Goal: Find specific page/section: Locate a particular part of the current website

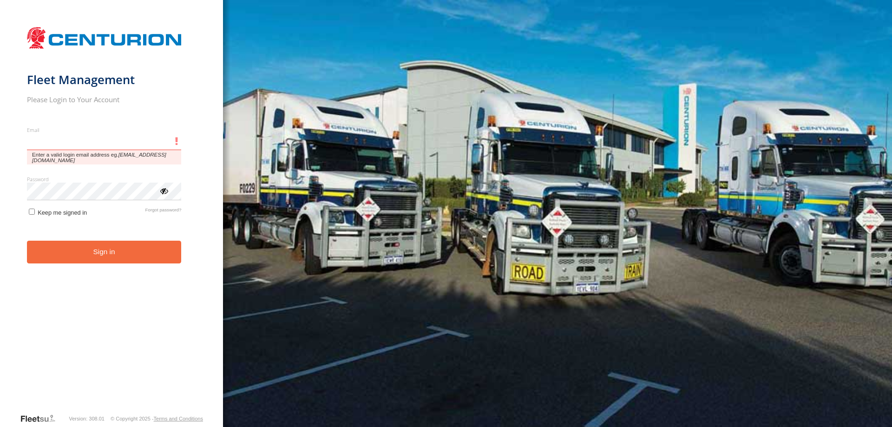
type input "**********"
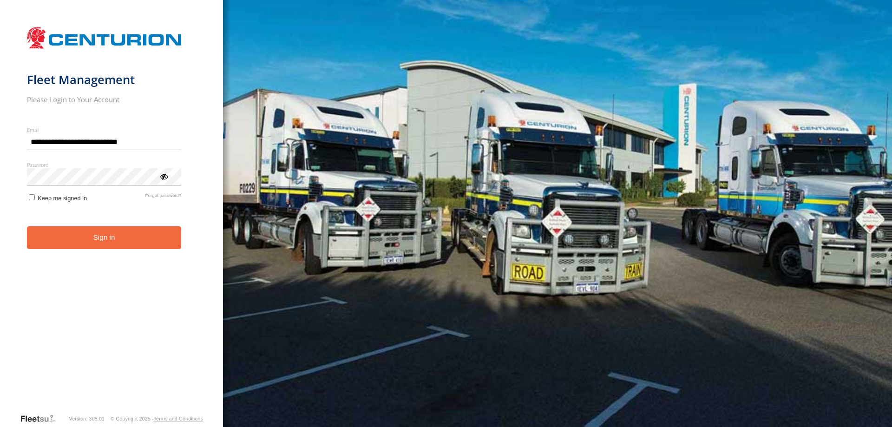
click at [85, 251] on form "**********" at bounding box center [111, 217] width 169 height 391
click at [102, 227] on form "**********" at bounding box center [111, 217] width 169 height 391
click at [105, 234] on button "Sign in" at bounding box center [104, 237] width 155 height 23
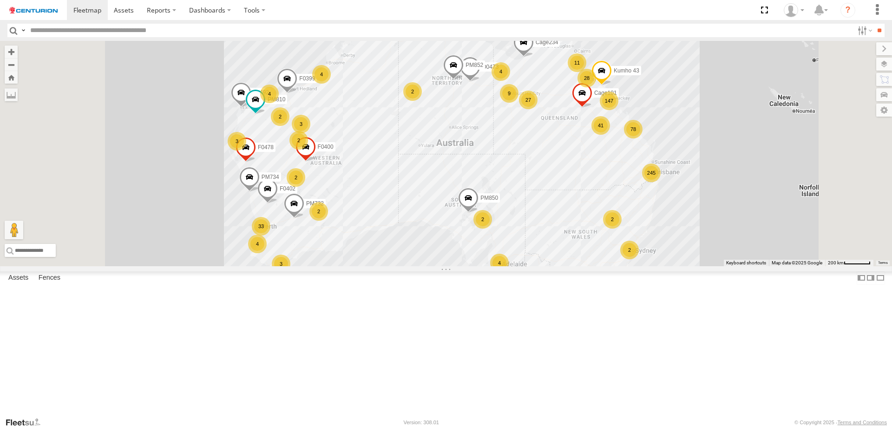
click at [333, 124] on div "245 147 PM810 41 4 33 78 27 4 3 F0474 2 MV283 28 3 2 2 4 4 4 9 3 11 2 2 2 6 PM8…" at bounding box center [446, 153] width 892 height 225
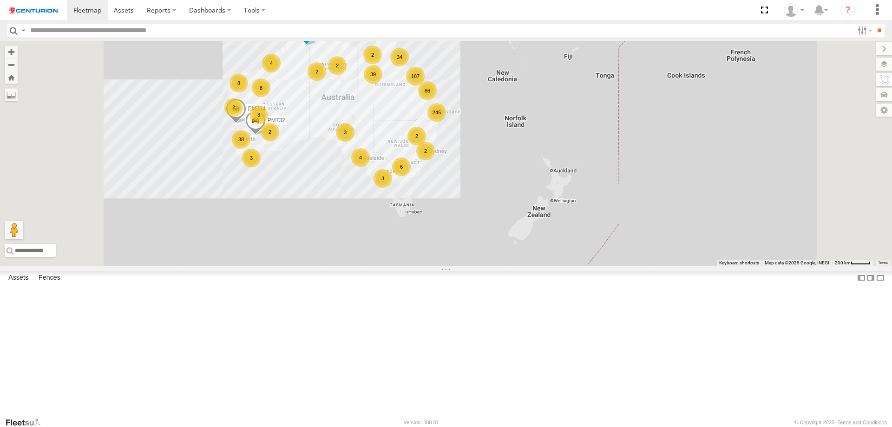
click at [54, 34] on input "text" at bounding box center [439, 30] width 827 height 13
click at [873, 24] on input "**" at bounding box center [878, 30] width 11 height 13
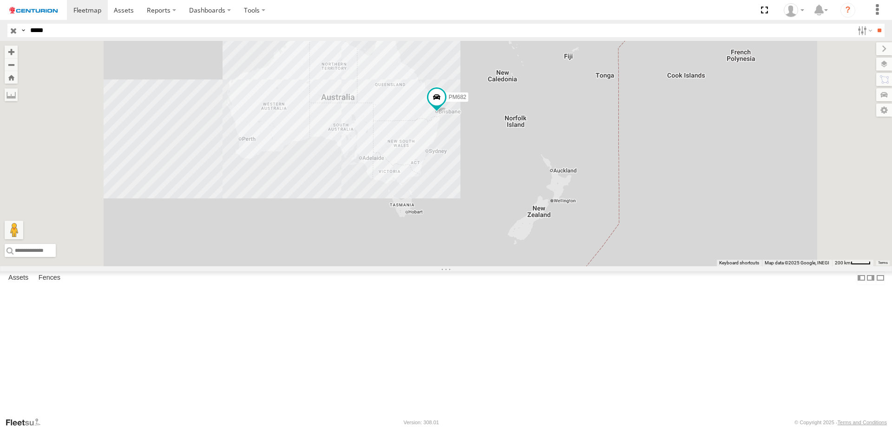
click at [0, 0] on div "PM682" at bounding box center [0, 0] width 0 height 0
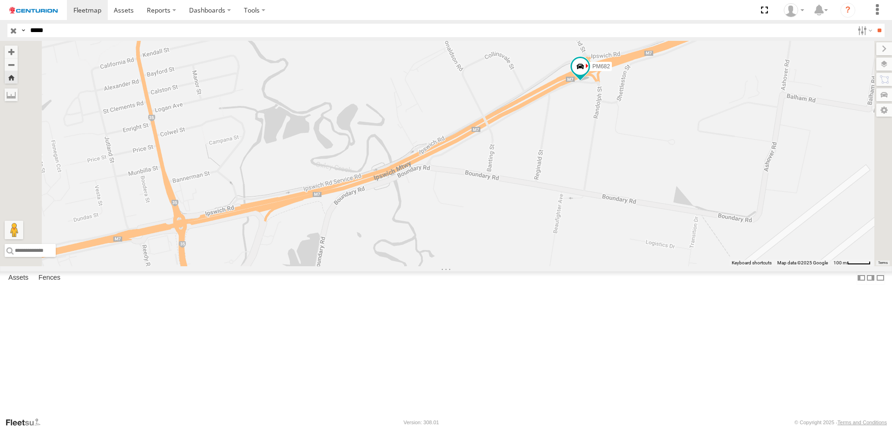
click at [0, 0] on div "PM682" at bounding box center [0, 0] width 0 height 0
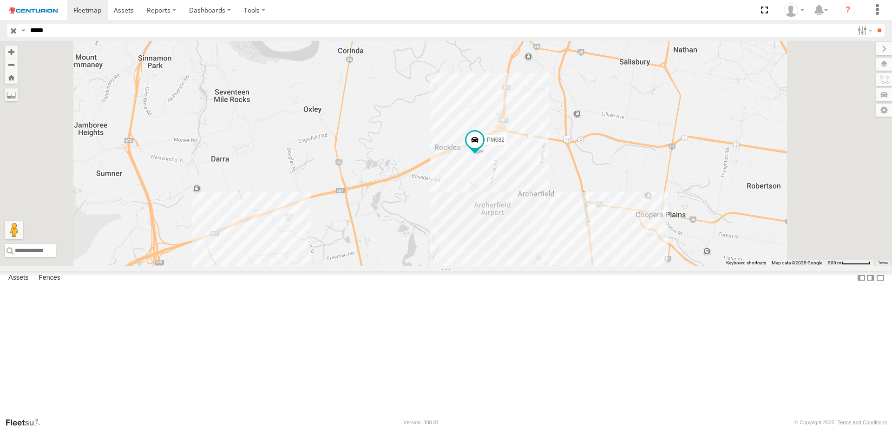
click at [0, 0] on div "Branch [GEOGRAPHIC_DATA] - LH" at bounding box center [0, 0] width 0 height 0
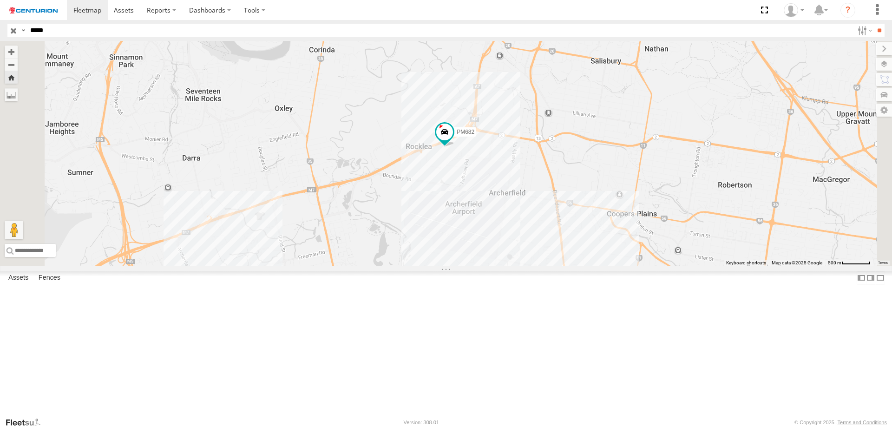
drag, startPoint x: 55, startPoint y: 35, endPoint x: -2, endPoint y: 22, distance: 58.1
click at [0, 22] on html at bounding box center [446, 213] width 892 height 427
type input "*****"
click at [873, 24] on input "**" at bounding box center [878, 30] width 11 height 13
click at [0, 0] on div "PM738" at bounding box center [0, 0] width 0 height 0
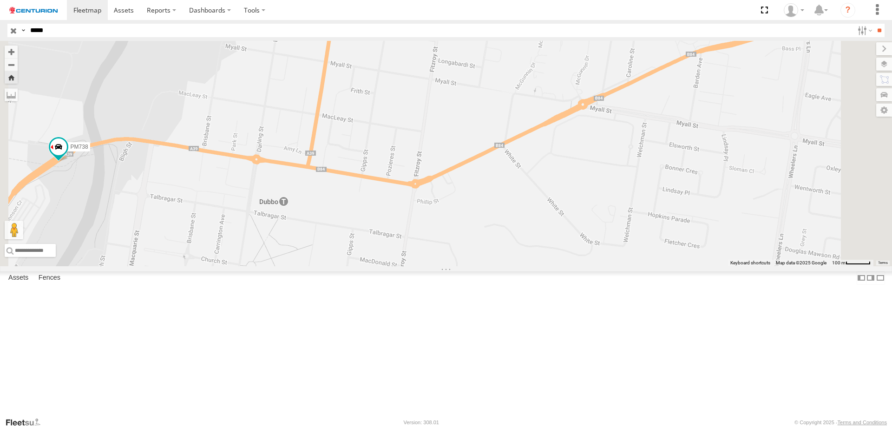
drag, startPoint x: 334, startPoint y: 243, endPoint x: 489, endPoint y: 244, distance: 155.1
click at [477, 247] on div "PM738" at bounding box center [446, 153] width 892 height 225
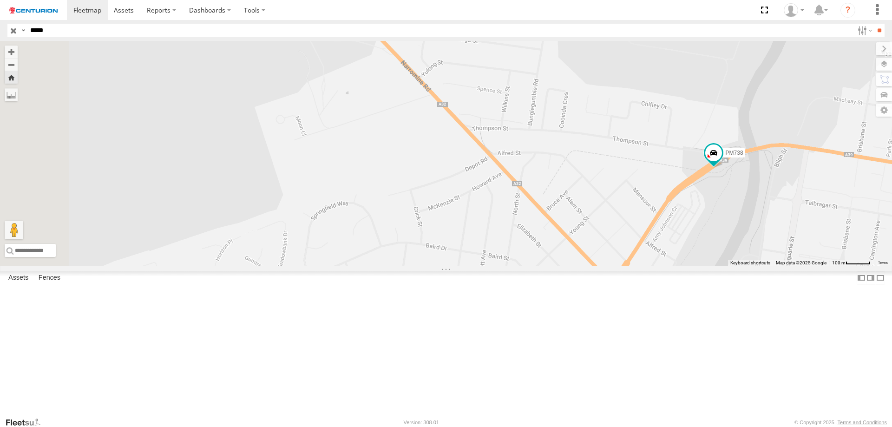
drag, startPoint x: 592, startPoint y: 287, endPoint x: 545, endPoint y: 241, distance: 65.0
click at [560, 254] on div "PM738" at bounding box center [446, 153] width 892 height 225
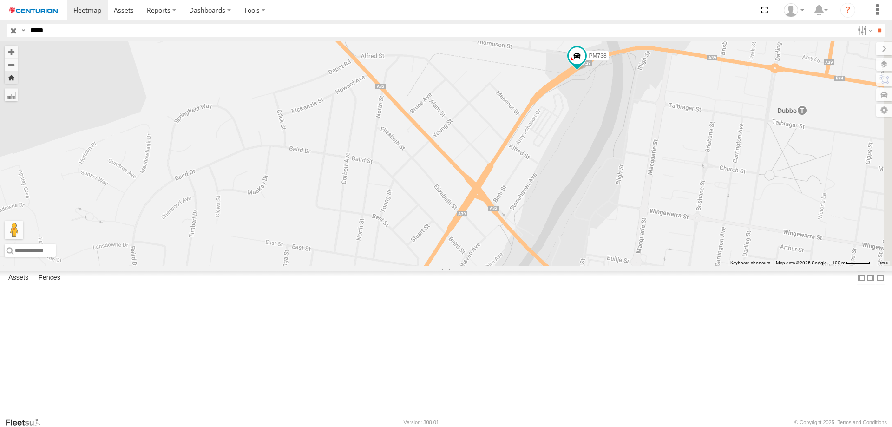
drag, startPoint x: 538, startPoint y: 226, endPoint x: 516, endPoint y: 221, distance: 22.0
click at [516, 221] on div "PM738" at bounding box center [446, 153] width 892 height 225
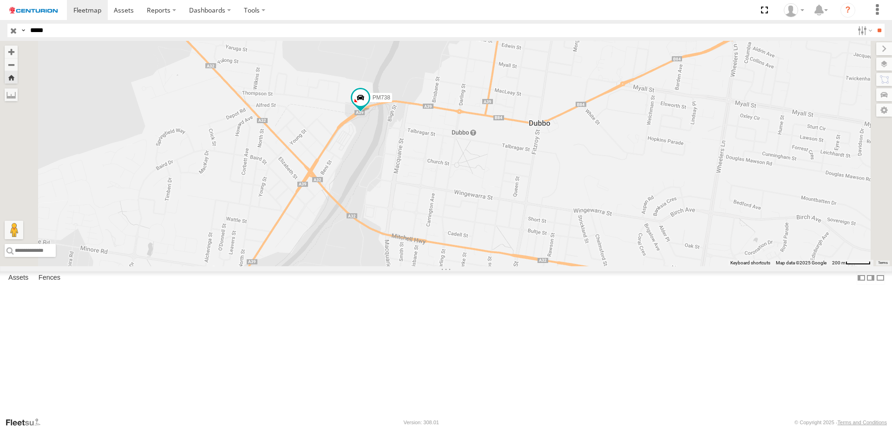
drag, startPoint x: 477, startPoint y: 280, endPoint x: 515, endPoint y: 268, distance: 40.3
click at [515, 266] on div "PM738" at bounding box center [446, 153] width 892 height 225
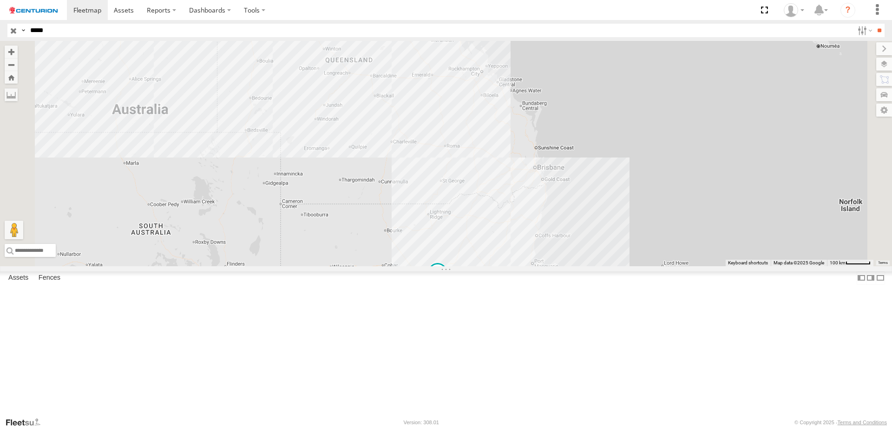
click at [0, 0] on div "PM738 Branch Brisbane - LH" at bounding box center [0, 0] width 0 height 0
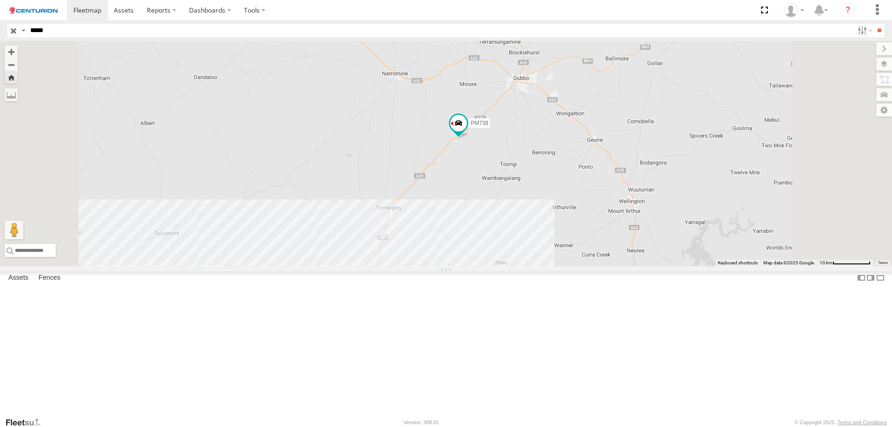
drag, startPoint x: 549, startPoint y: 187, endPoint x: 541, endPoint y: 158, distance: 29.7
click at [542, 161] on div "PM738" at bounding box center [446, 153] width 892 height 225
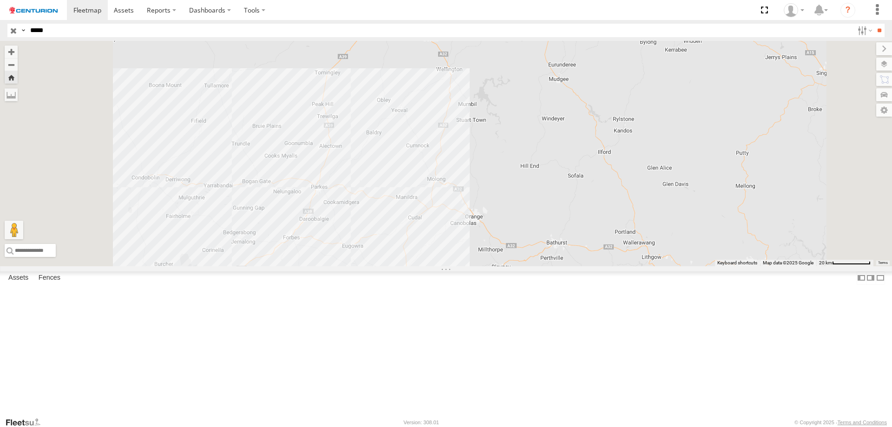
click at [398, 171] on div "PM738" at bounding box center [446, 153] width 892 height 225
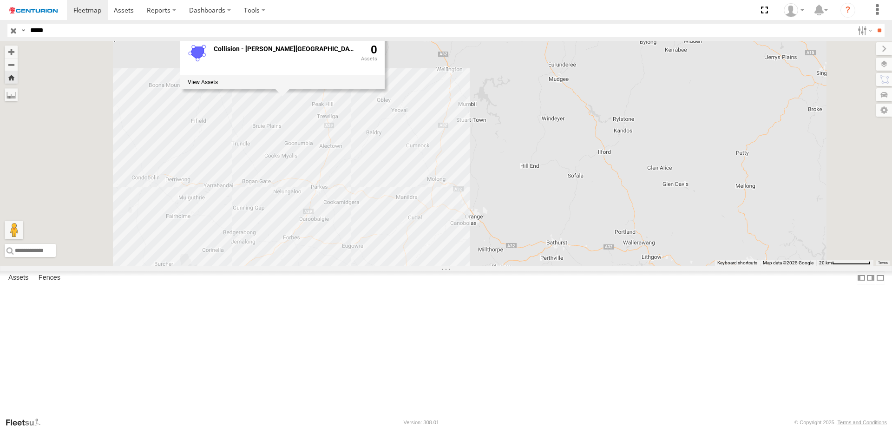
click at [491, 210] on div "PM738 Collision - Newell Highway, Parkes 0" at bounding box center [446, 153] width 892 height 225
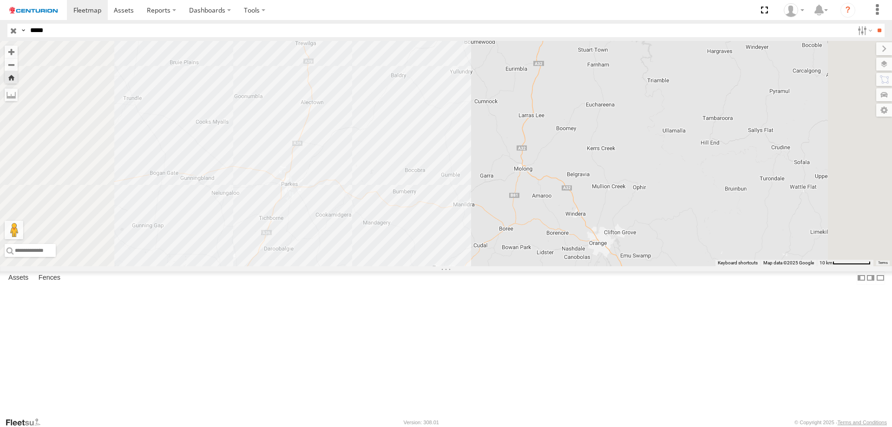
click at [407, 254] on div "PM738" at bounding box center [446, 153] width 892 height 225
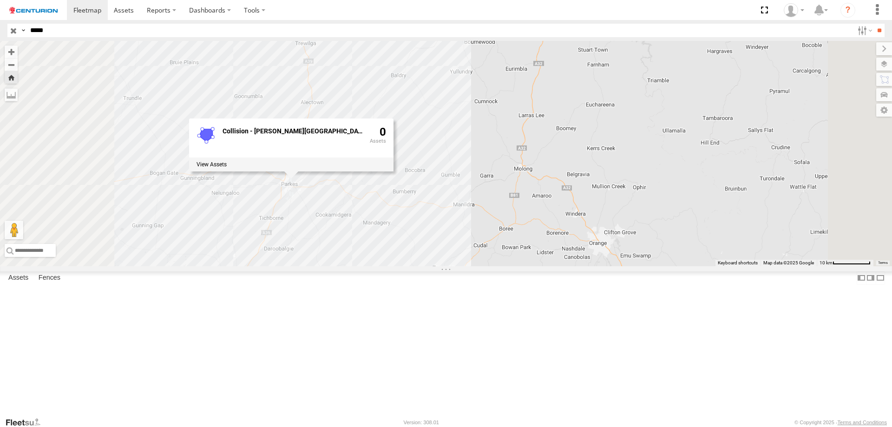
click at [543, 266] on div "PM738 Collision - Newell Highway, Parkes 0" at bounding box center [446, 153] width 892 height 225
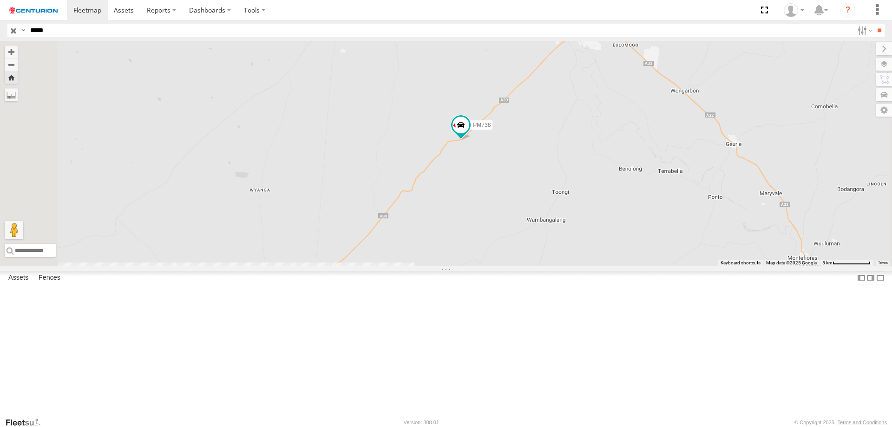
drag, startPoint x: 555, startPoint y: 252, endPoint x: 541, endPoint y: 156, distance: 96.7
click at [544, 177] on div "PM738" at bounding box center [446, 153] width 892 height 225
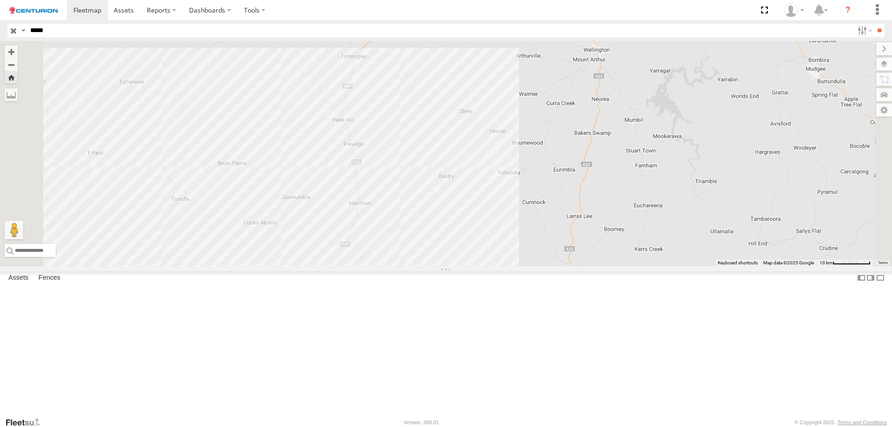
drag, startPoint x: 519, startPoint y: 200, endPoint x: 526, endPoint y: 238, distance: 38.7
click at [526, 238] on div "PM738" at bounding box center [446, 153] width 892 height 225
